Goal: Obtain resource: Download file/media

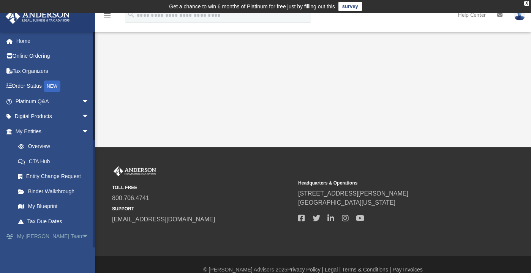
click at [70, 235] on link "My [PERSON_NAME] Team arrow_drop_down" at bounding box center [52, 236] width 95 height 15
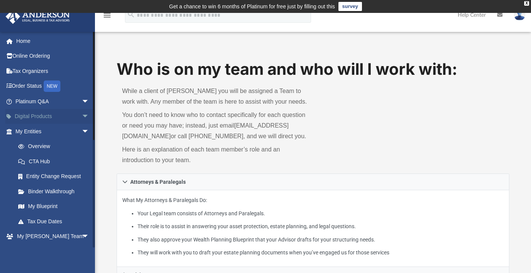
click at [82, 114] on span "arrow_drop_down" at bounding box center [89, 117] width 15 height 16
click at [82, 114] on span "arrow_drop_up" at bounding box center [89, 117] width 15 height 16
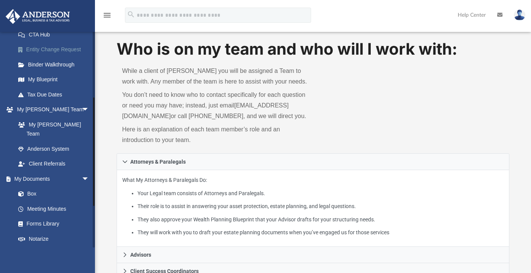
scroll to position [128, 0]
click at [36, 186] on link "Box" at bounding box center [56, 193] width 90 height 15
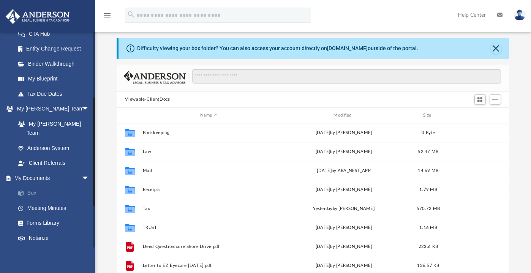
scroll to position [167, 387]
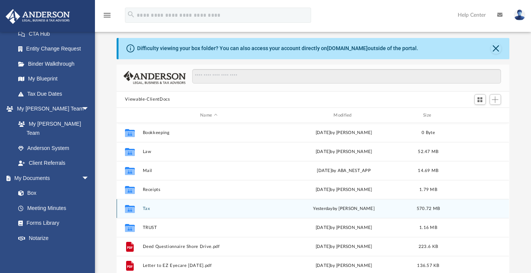
click at [153, 211] on button "Tax" at bounding box center [209, 208] width 132 height 5
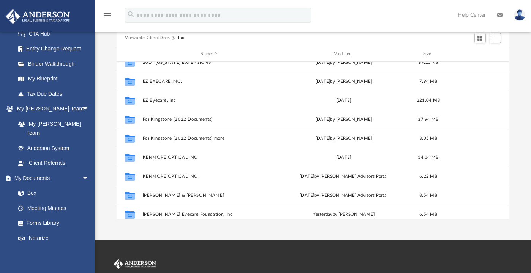
scroll to position [0, 0]
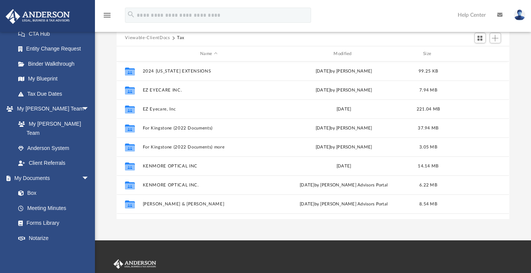
click at [154, 37] on button "Viewable-ClientDocs" at bounding box center [147, 38] width 45 height 7
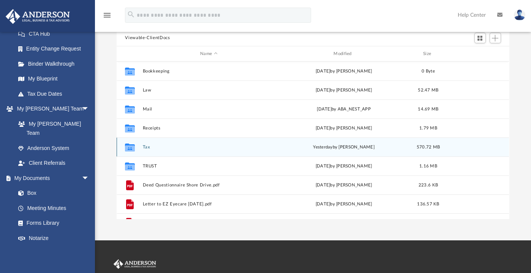
click at [153, 147] on button "Tax" at bounding box center [209, 147] width 132 height 5
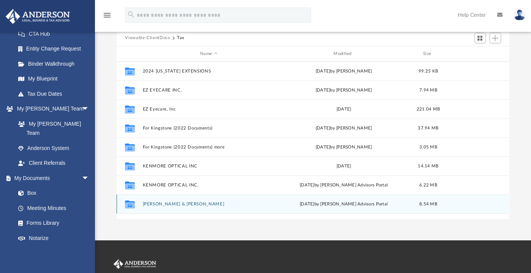
click at [172, 202] on button "[PERSON_NAME] & [PERSON_NAME]" at bounding box center [209, 204] width 132 height 5
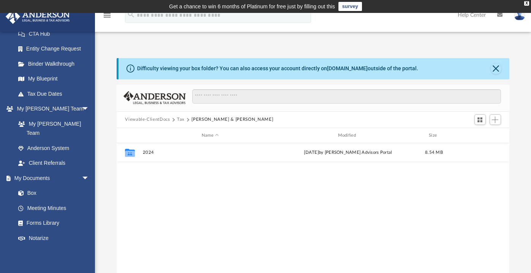
click at [182, 119] on button "Tax" at bounding box center [181, 119] width 8 height 7
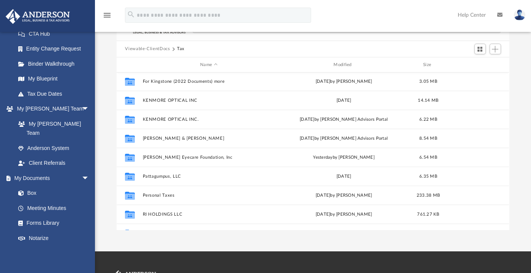
scroll to position [121, 0]
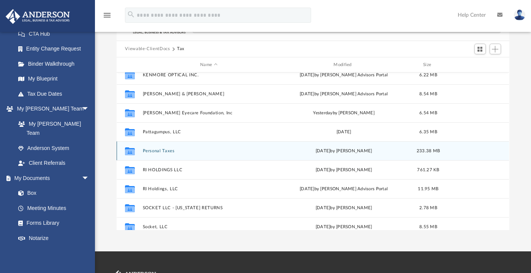
click at [163, 149] on button "Personal Taxes" at bounding box center [209, 151] width 132 height 5
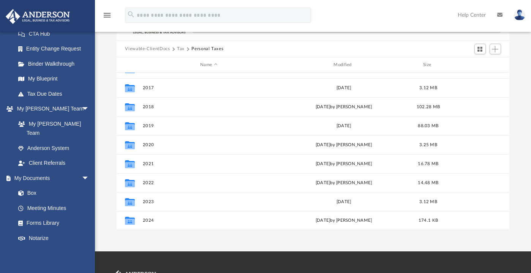
scroll to position [0, 0]
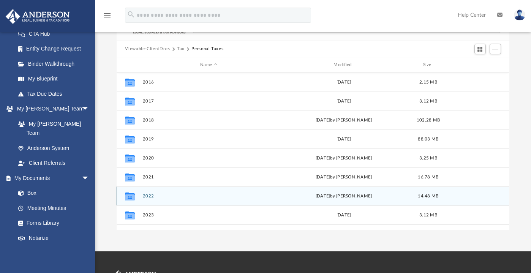
click at [146, 195] on button "2022" at bounding box center [209, 196] width 132 height 5
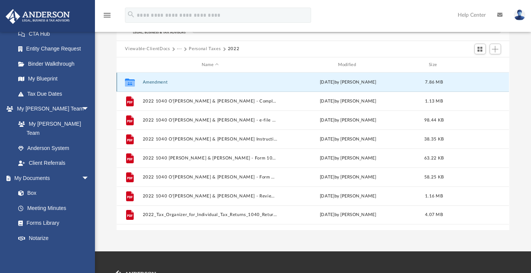
click at [165, 82] on button "Amendment" at bounding box center [210, 82] width 135 height 5
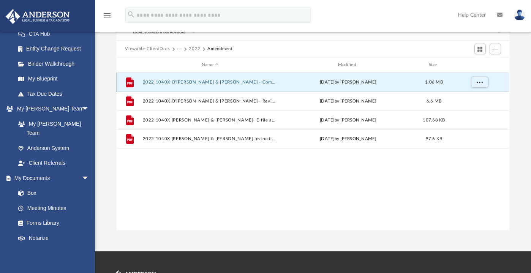
click at [187, 82] on button "2022 1040X O'[PERSON_NAME] & [PERSON_NAME] - Completed Copy.pdf" at bounding box center [210, 82] width 135 height 5
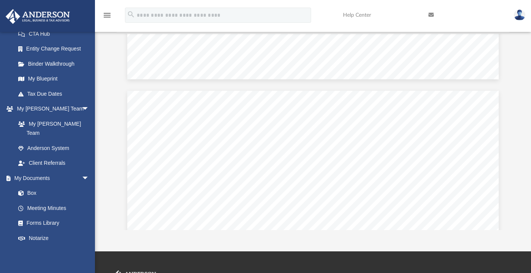
scroll to position [3330, 0]
